Goal: Contribute content: Add original content to the website for others to see

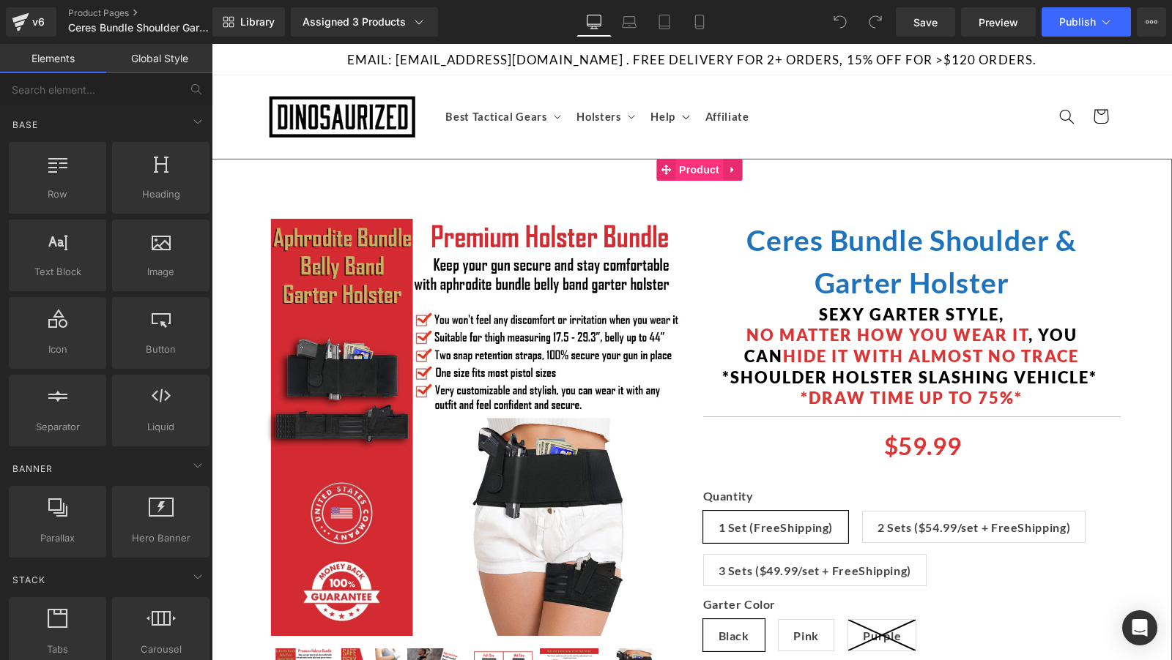
click at [694, 165] on span "Product" at bounding box center [699, 170] width 48 height 22
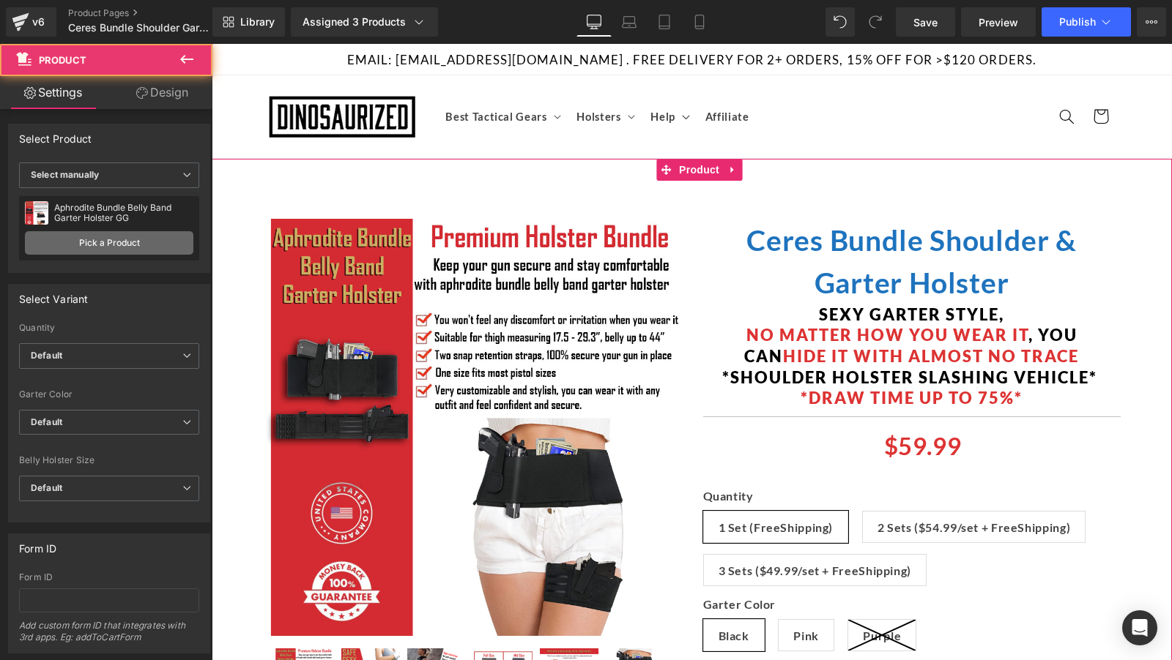
click at [83, 239] on link "Pick a Product" at bounding box center [109, 242] width 168 height 23
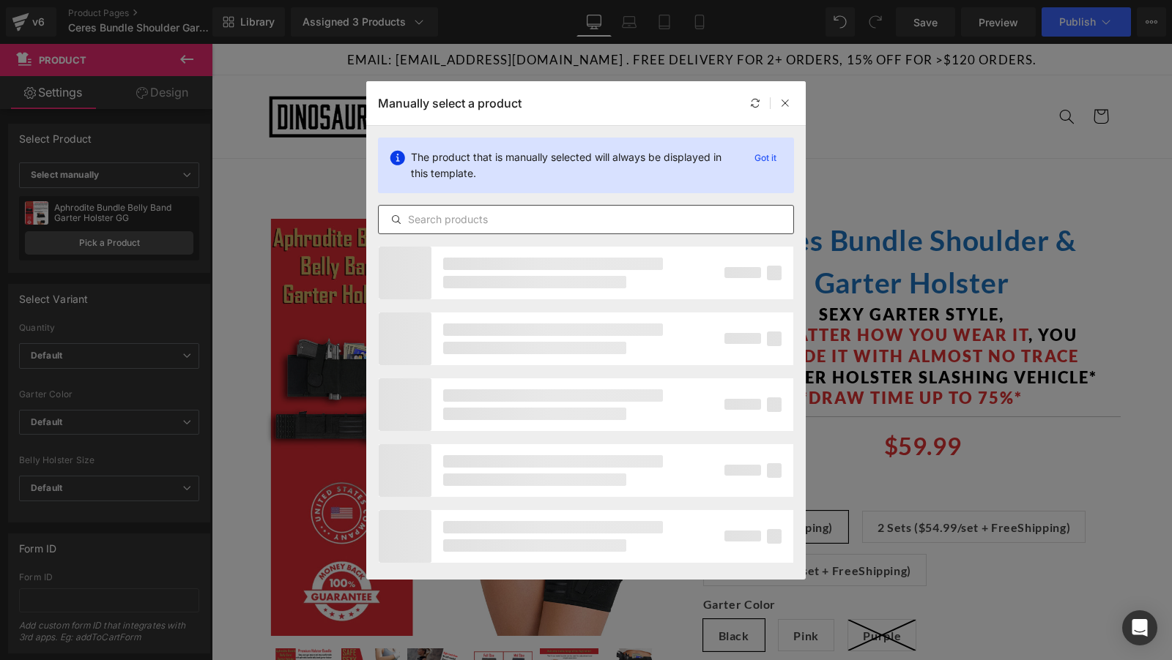
click at [485, 211] on input "text" at bounding box center [586, 220] width 414 height 18
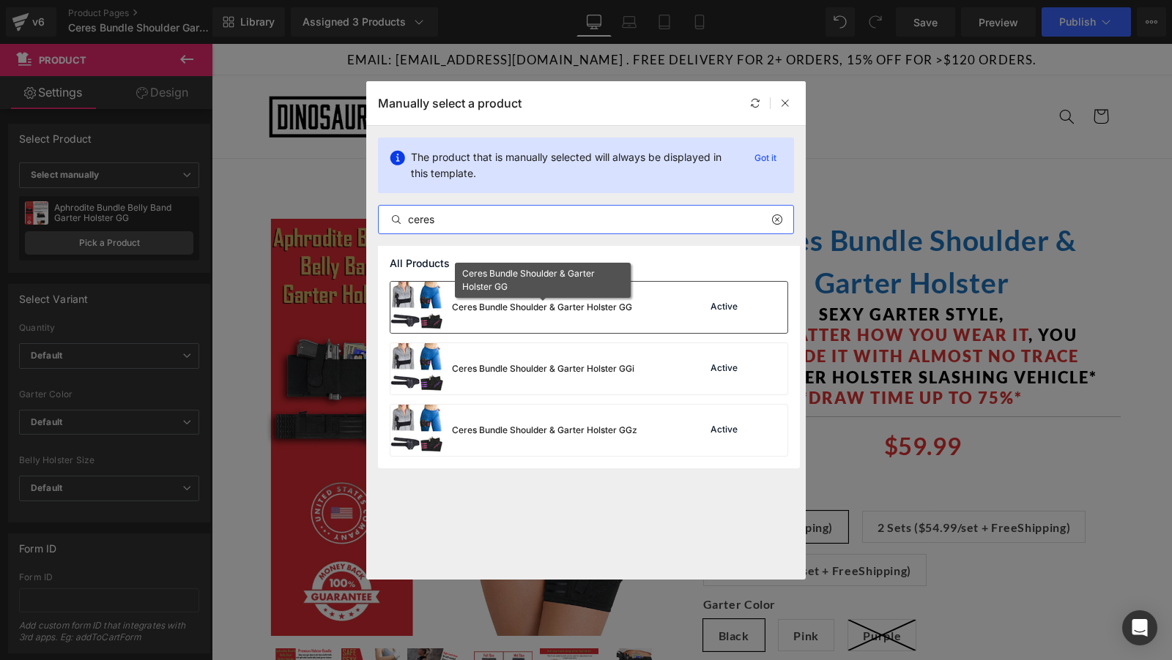
type input "ceres"
click at [551, 310] on div "Ceres Bundle Shoulder & Garter Holster GG" at bounding box center [542, 307] width 180 height 13
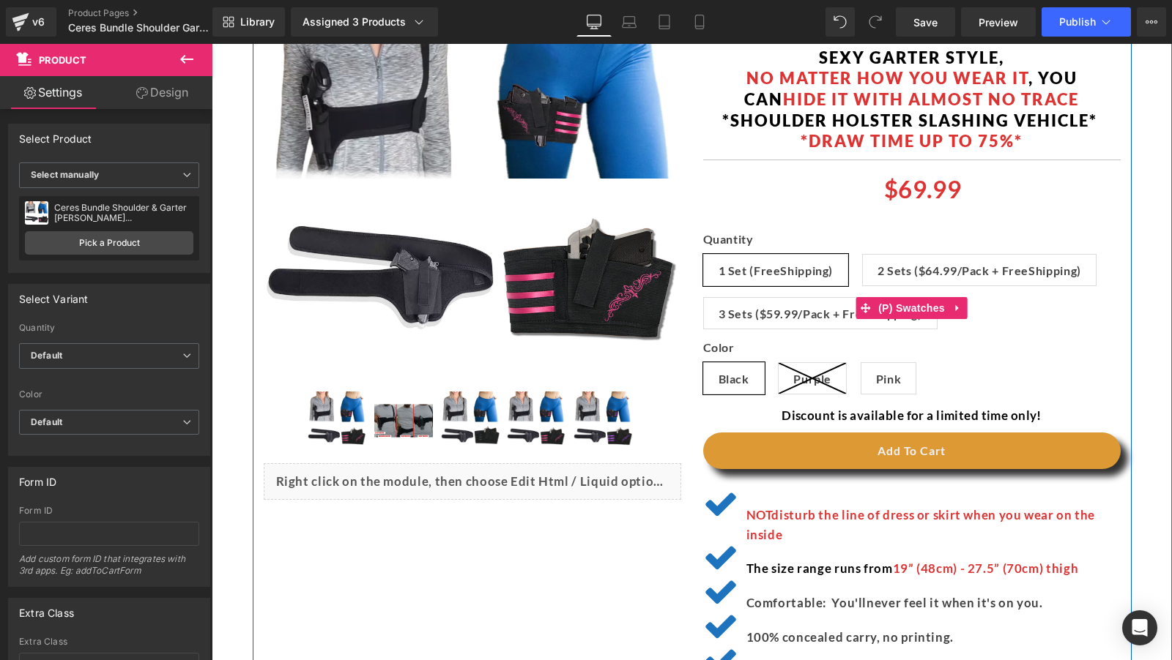
scroll to position [258, 0]
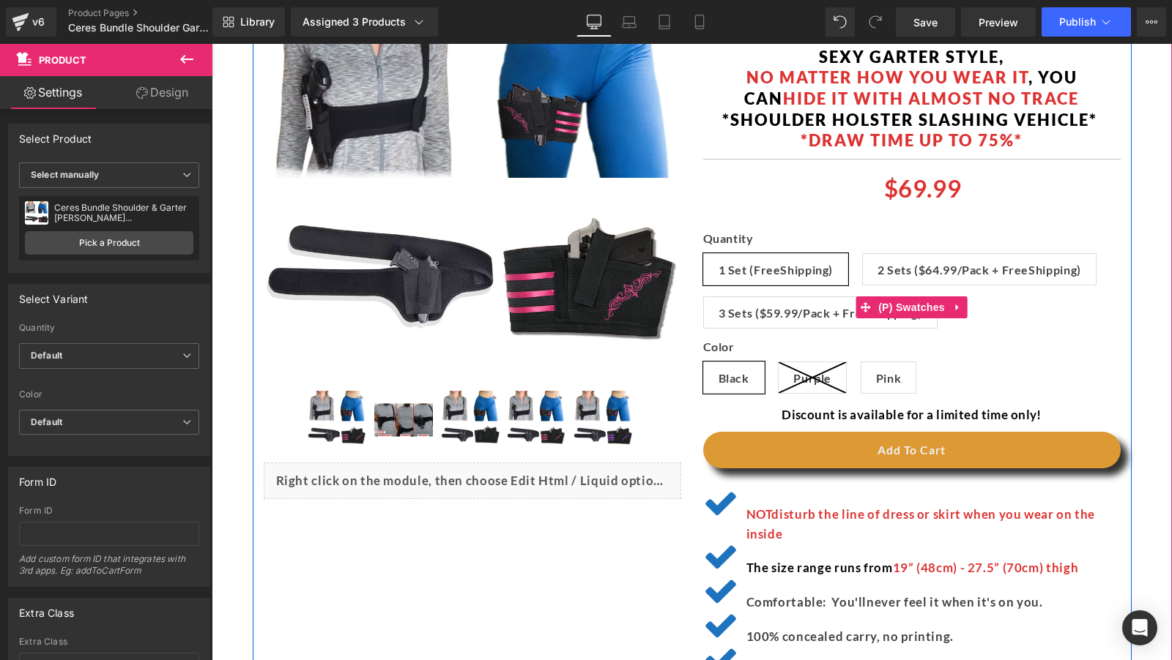
click at [1030, 271] on span "2 Sets ($64.99/Pack + FreeShipping)" at bounding box center [979, 269] width 204 height 31
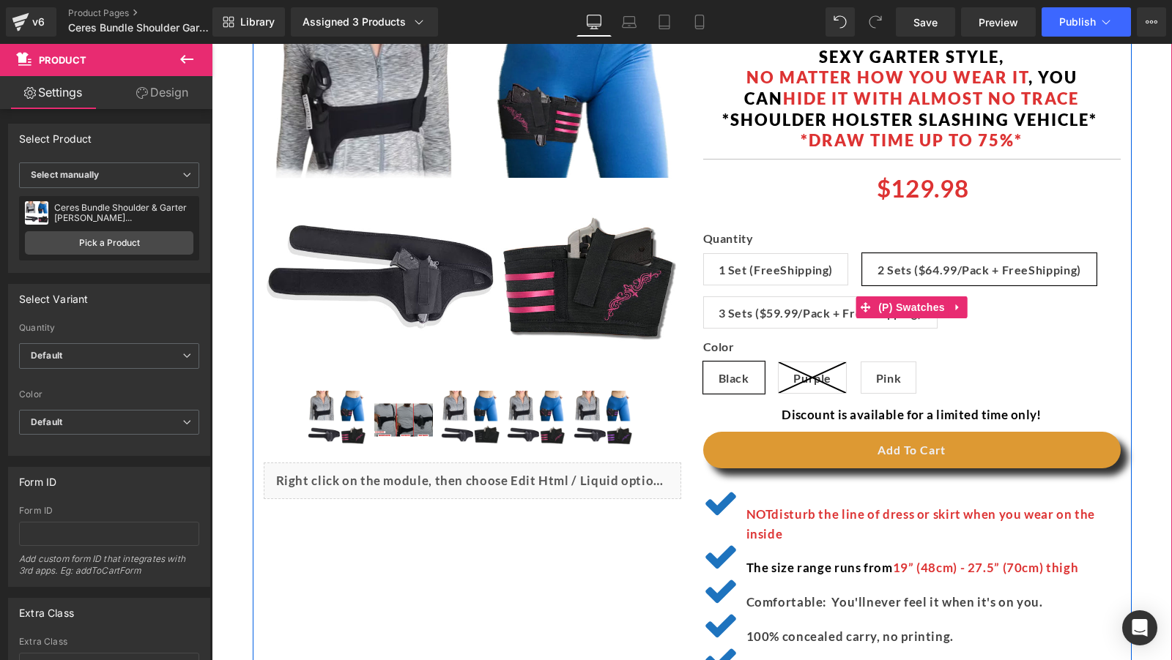
click at [800, 299] on span "3 Sets ($59.99/Pack + FreeShipping)" at bounding box center [820, 312] width 204 height 31
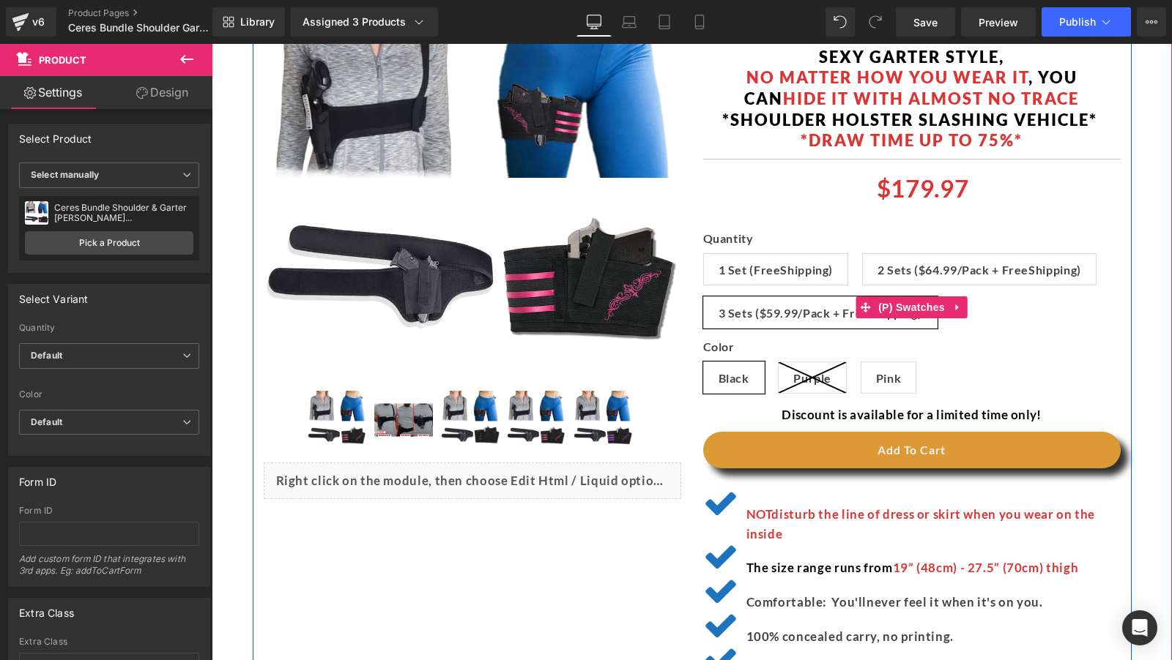
click at [789, 267] on span "1 Set (FreeShipping)" at bounding box center [775, 269] width 115 height 31
click at [943, 272] on span "2 Sets ($64.99/Pack + FreeShipping)" at bounding box center [979, 269] width 204 height 31
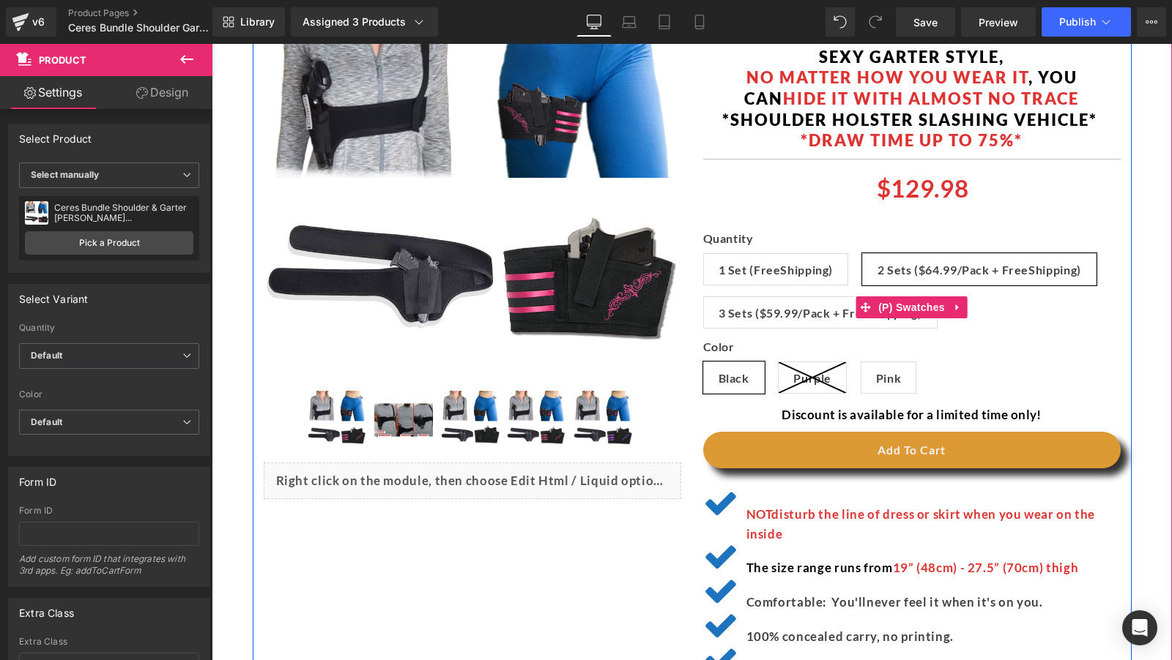
click at [781, 330] on div "Quantity 1 Set (FreeShipping) 2 Sets ($64.99/Pack + FreeShipping) 3 Sets ($59.9…" at bounding box center [911, 285] width 417 height 108
click at [811, 302] on span "3 Sets ($59.99/Pack + FreeShipping)" at bounding box center [820, 312] width 204 height 31
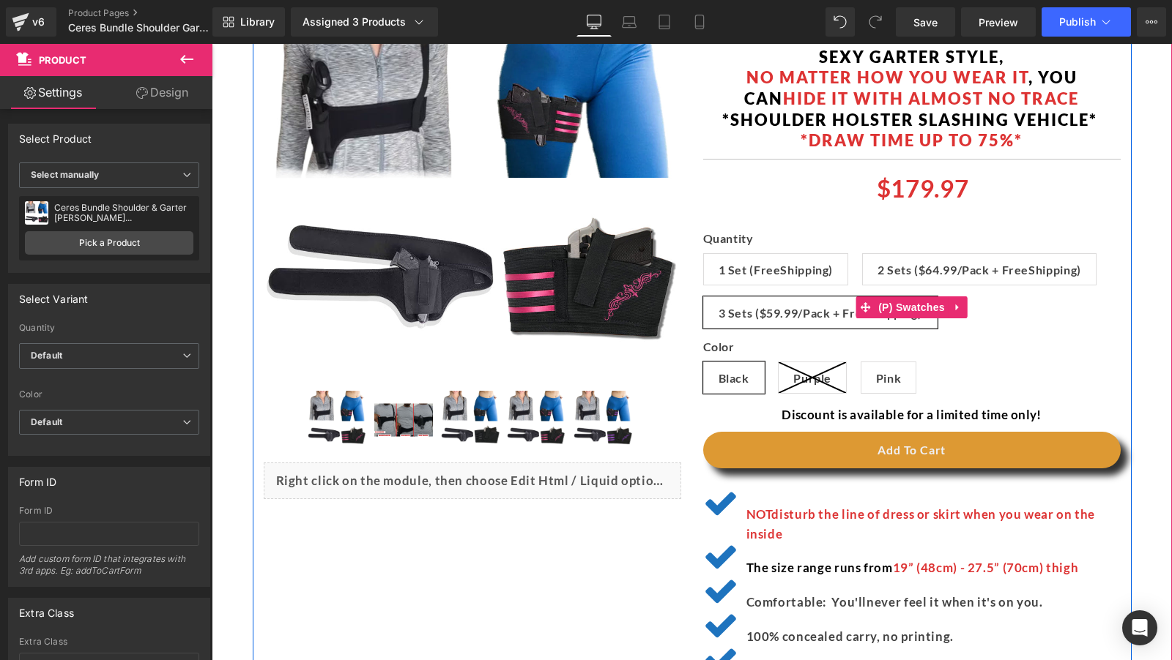
click at [787, 269] on span "1 Set (FreeShipping)" at bounding box center [775, 269] width 115 height 31
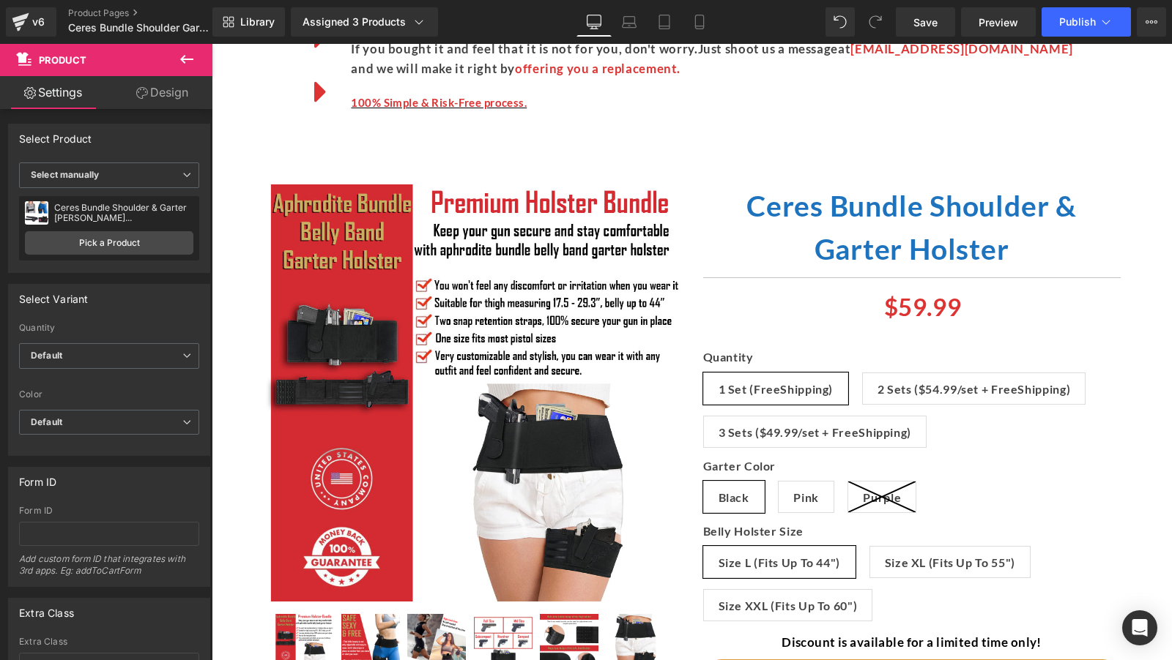
scroll to position [9501, 0]
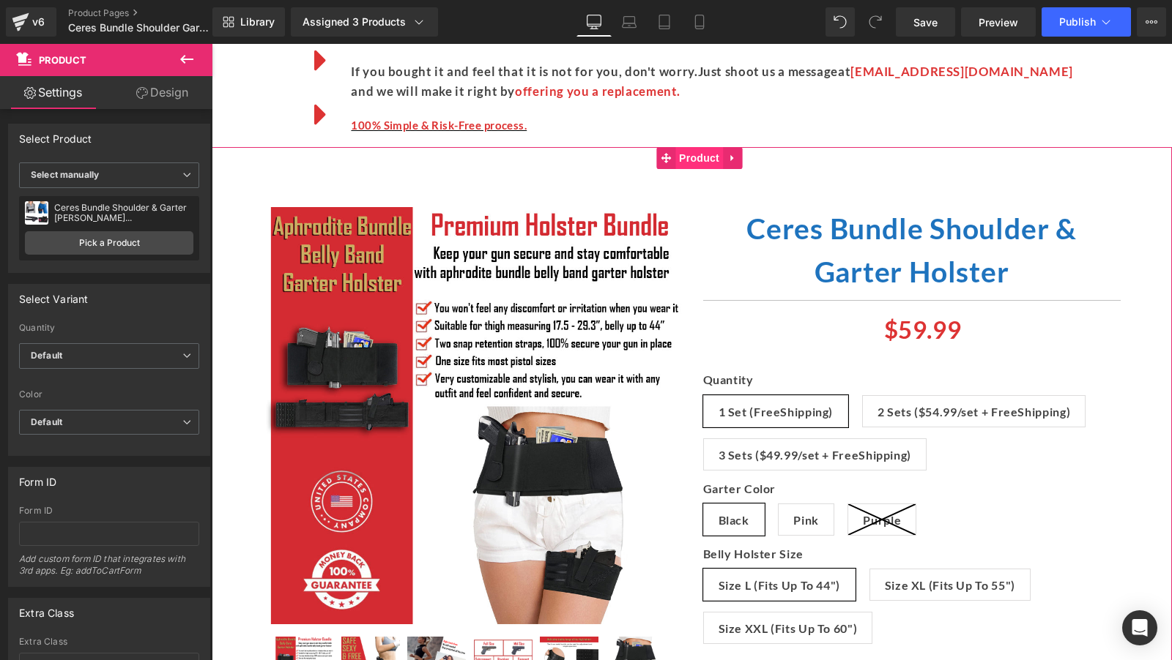
click at [694, 169] on span "Product" at bounding box center [699, 158] width 48 height 22
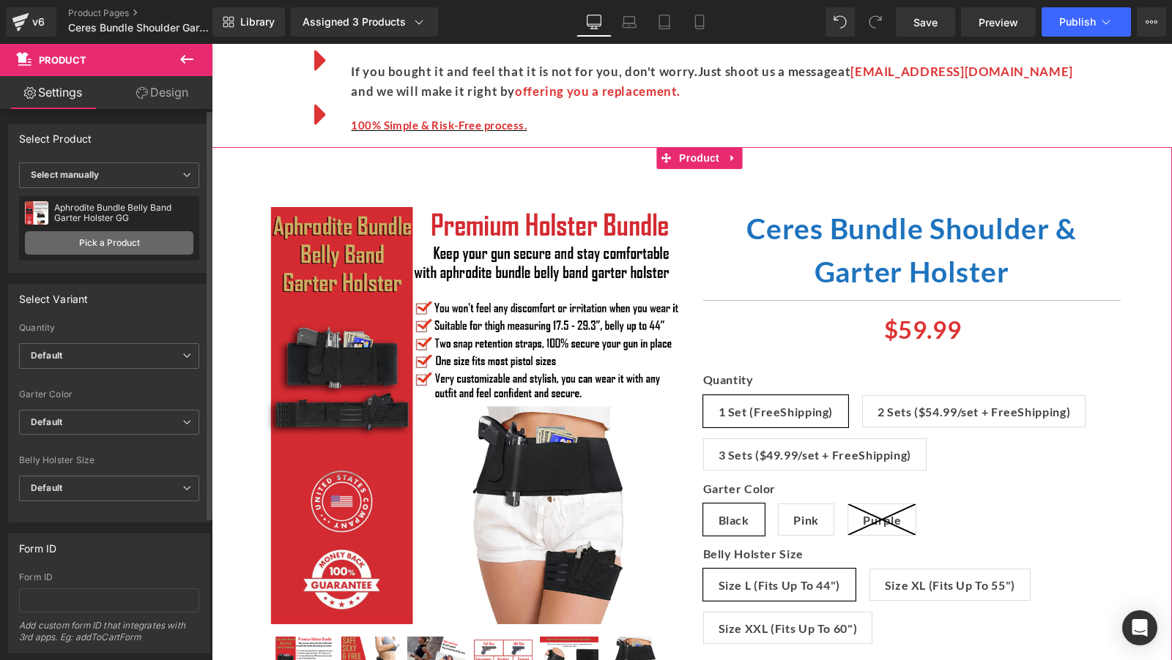
click at [74, 248] on link "Pick a Product" at bounding box center [109, 242] width 168 height 23
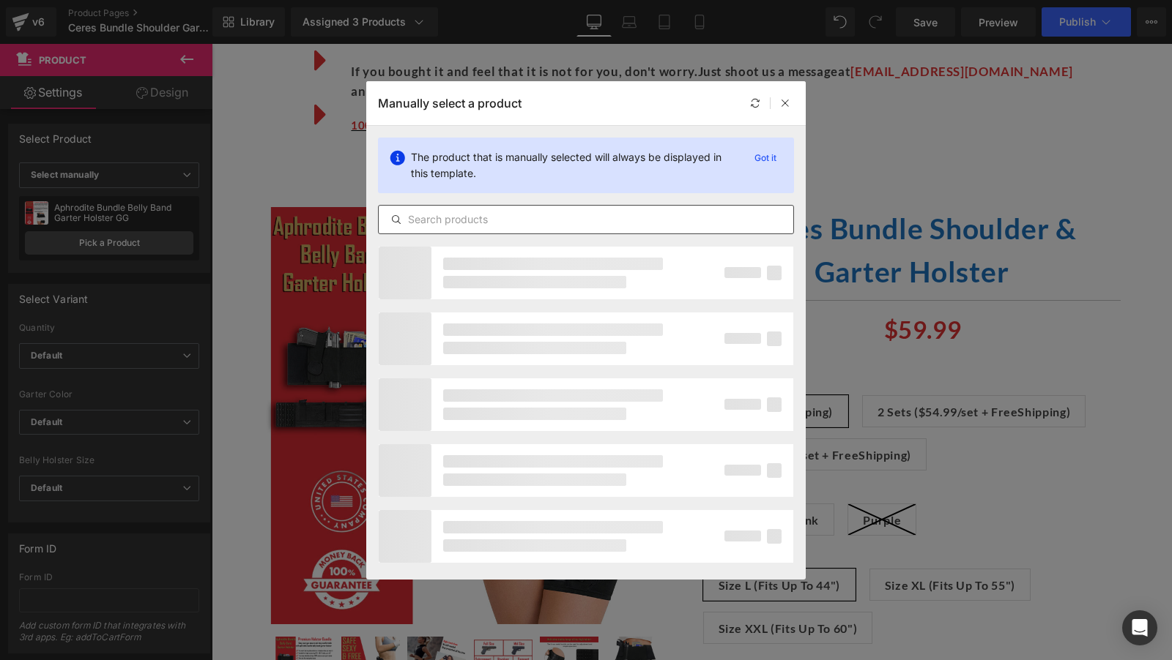
click at [452, 213] on input "text" at bounding box center [586, 220] width 414 height 18
type input "ceres"
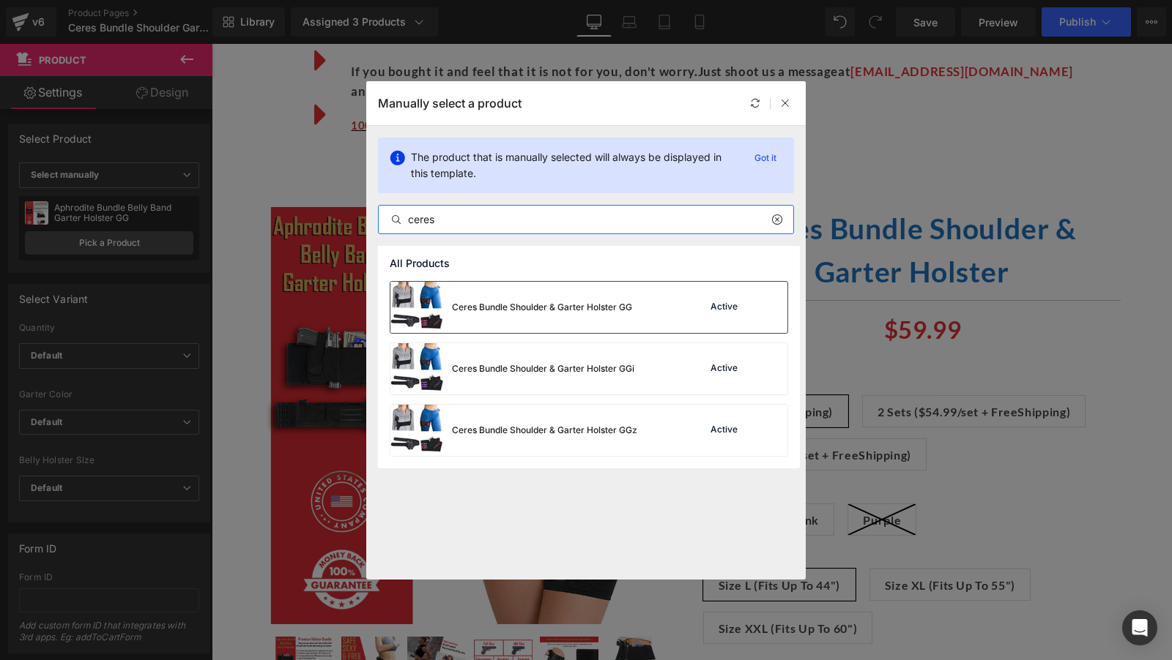
click at [517, 299] on div "Ceres Bundle Shoulder & Garter Holster GG" at bounding box center [511, 307] width 242 height 51
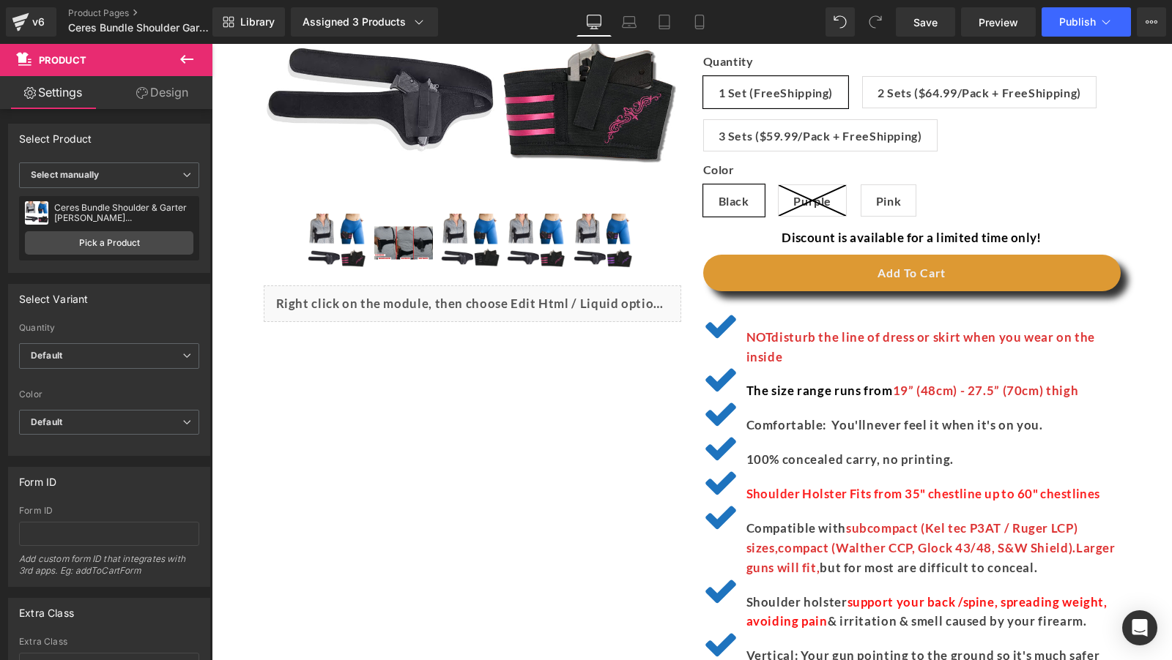
scroll to position [0, 0]
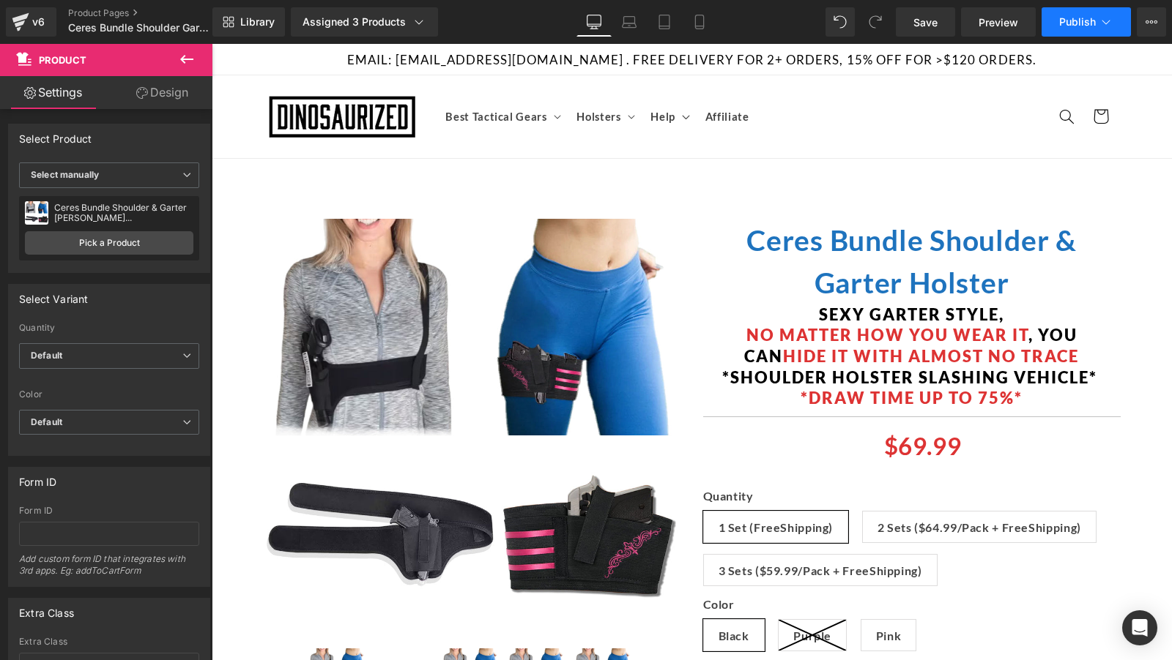
click at [1073, 29] on button "Publish" at bounding box center [1085, 21] width 89 height 29
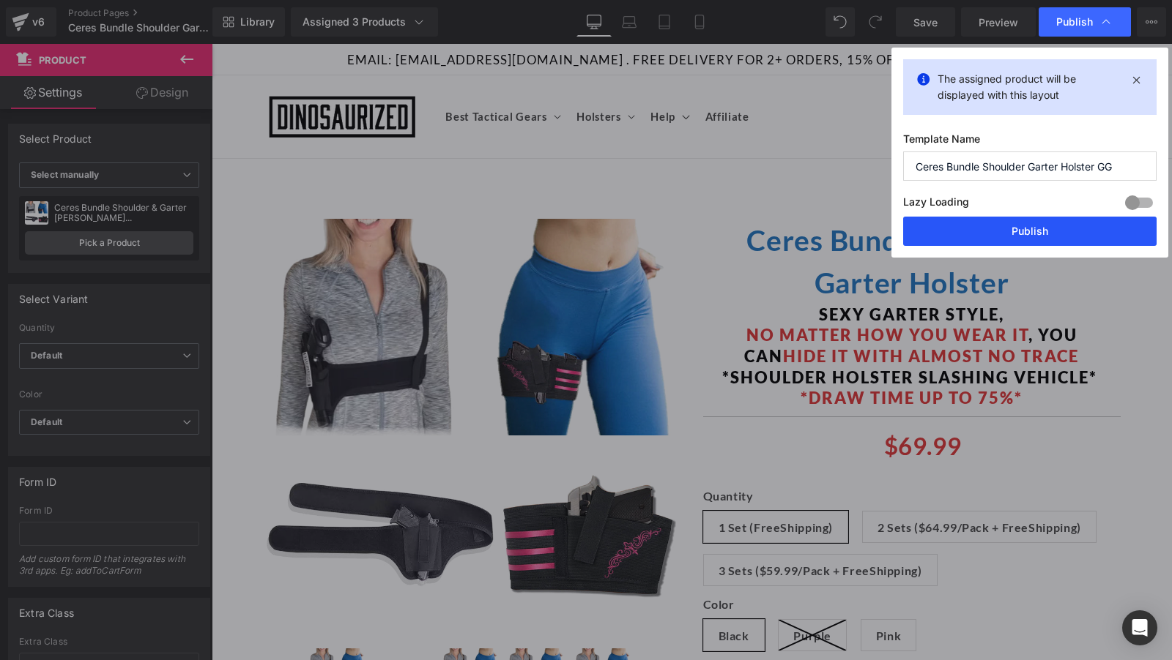
click at [1005, 227] on button "Publish" at bounding box center [1029, 231] width 253 height 29
